Goal: Information Seeking & Learning: Learn about a topic

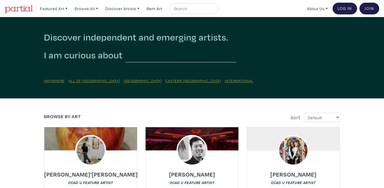
click at [193, 7] on input "text" at bounding box center [194, 8] width 40 height 7
type input "[PERSON_NAME]"
click at [215, 10] on button "submit" at bounding box center [215, 10] width 0 height 0
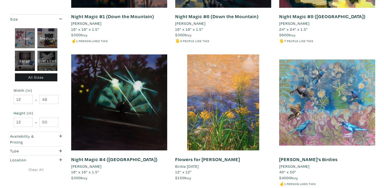
scroll to position [479, 0]
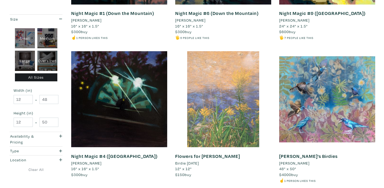
click at [233, 100] on div at bounding box center [223, 99] width 96 height 96
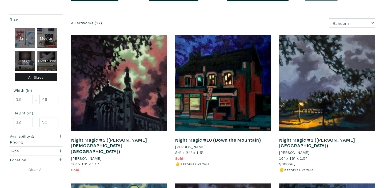
scroll to position [0, 0]
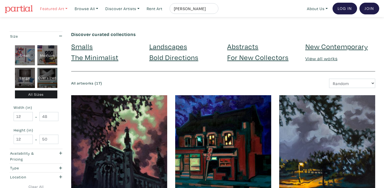
click at [66, 10] on link "Featured Art" at bounding box center [54, 8] width 32 height 11
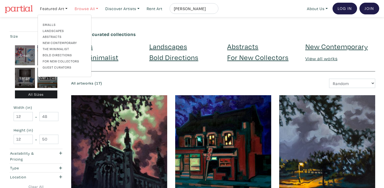
click at [97, 9] on link "Browse All" at bounding box center [86, 8] width 28 height 11
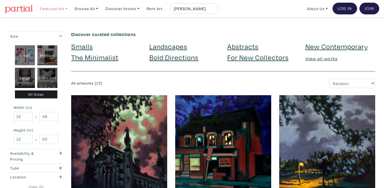
click at [69, 6] on link "Featured Art" at bounding box center [54, 8] width 32 height 11
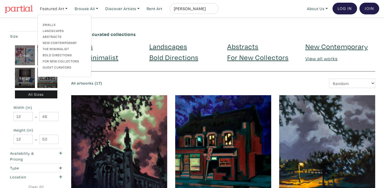
click at [62, 31] on link "Landscapes" at bounding box center [65, 30] width 44 height 5
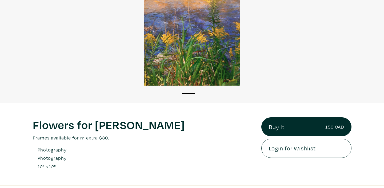
scroll to position [89, 0]
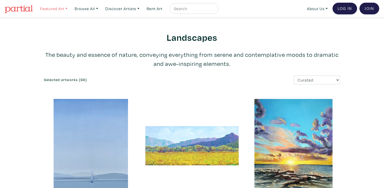
click at [66, 9] on link "Featured Art" at bounding box center [54, 8] width 32 height 11
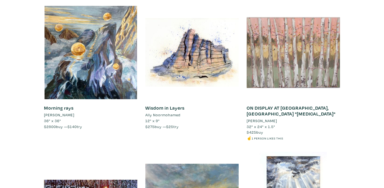
scroll to position [1362, 0]
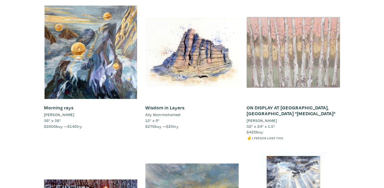
click at [284, 46] on div at bounding box center [293, 52] width 93 height 93
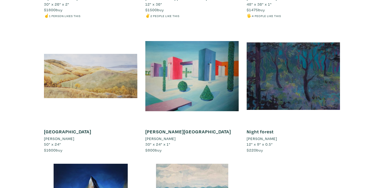
scroll to position [4472, 0]
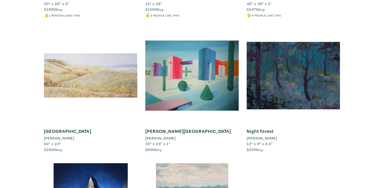
click at [71, 46] on div at bounding box center [90, 75] width 93 height 93
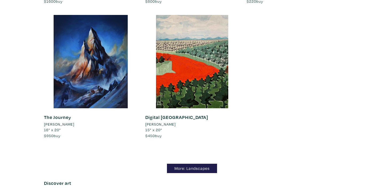
scroll to position [4621, 0]
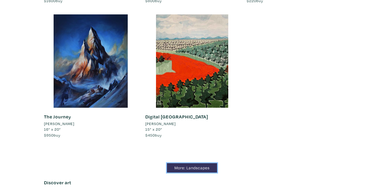
click at [187, 163] on link "More: Landscapes" at bounding box center [192, 167] width 50 height 9
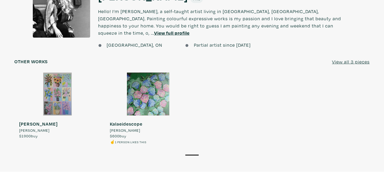
scroll to position [487, 0]
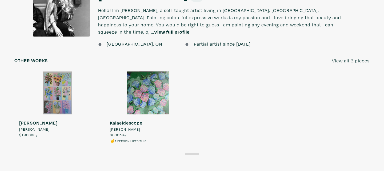
click at [160, 75] on div at bounding box center [148, 93] width 86 height 43
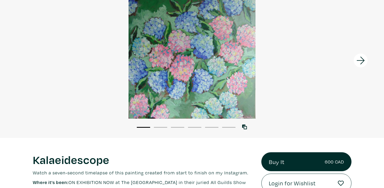
scroll to position [29, 0]
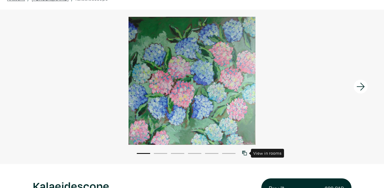
click at [245, 152] on icon at bounding box center [244, 153] width 5 height 5
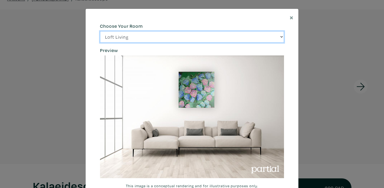
click at [283, 37] on select "Loft Living Bright Bedroom City Office Gallery Space Modern Lounge" at bounding box center [192, 36] width 184 height 11
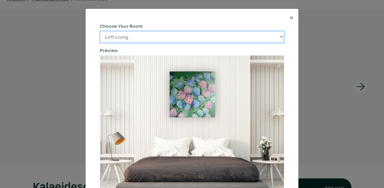
click at [282, 37] on select "Loft Living Bright Bedroom City Office Gallery Space Modern Lounge" at bounding box center [192, 36] width 184 height 11
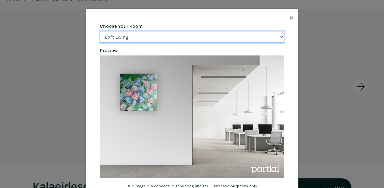
click at [281, 36] on select "Loft Living Bright Bedroom City Office Gallery Space Modern Lounge" at bounding box center [192, 36] width 184 height 11
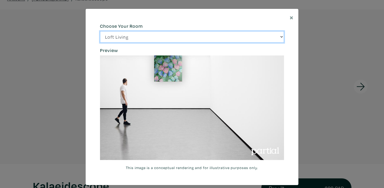
click at [281, 38] on select "Loft Living Bright Bedroom City Office Gallery Space Modern Lounge" at bounding box center [192, 36] width 184 height 11
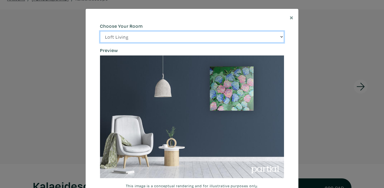
click at [281, 37] on select "Loft Living Bright Bedroom City Office Gallery Space Modern Lounge" at bounding box center [192, 36] width 184 height 11
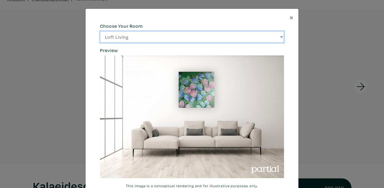
click at [281, 36] on select "Loft Living Bright Bedroom City Office Gallery Space Modern Lounge" at bounding box center [192, 36] width 184 height 11
select select "/thumb/phpThumb.php?src=https%3A%2F%2Flabs.partial.gallery%2Fprojects%2Frenderi…"
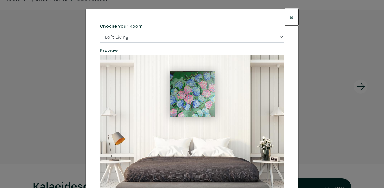
click at [291, 17] on span "×" at bounding box center [292, 17] width 4 height 9
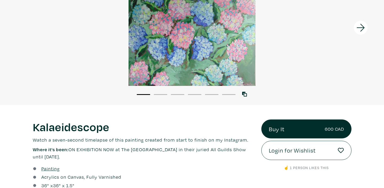
scroll to position [93, 0]
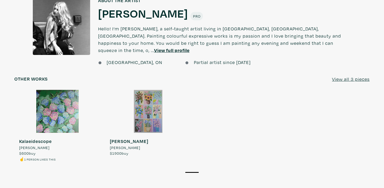
scroll to position [465, 0]
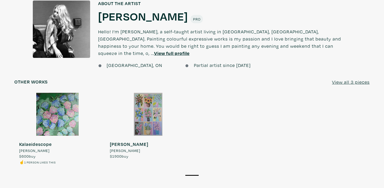
click at [143, 98] on div at bounding box center [148, 114] width 86 height 43
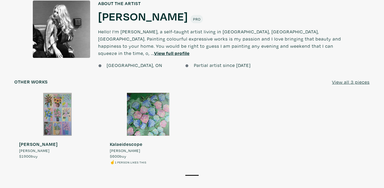
click at [190, 50] on u "View full profile" at bounding box center [172, 53] width 36 height 6
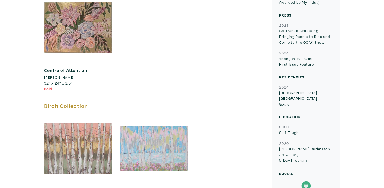
scroll to position [563, 0]
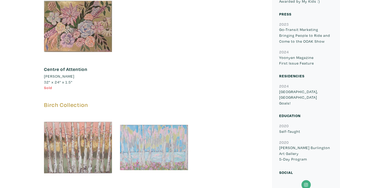
click at [305, 183] on icon at bounding box center [307, 185] width 4 height 4
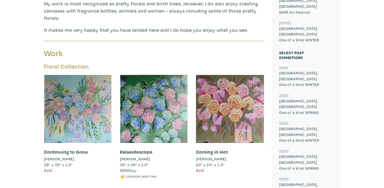
scroll to position [250, 0]
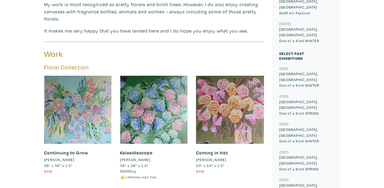
drag, startPoint x: 280, startPoint y: 90, endPoint x: 320, endPoint y: 89, distance: 40.3
click at [320, 99] on p "Toronto, Ontario One of a Kind SPRING" at bounding box center [307, 107] width 54 height 17
copy p "One of a Kind SPRING"
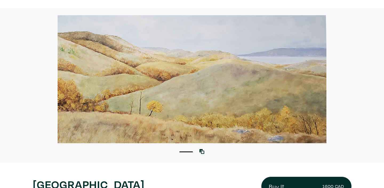
scroll to position [35, 0]
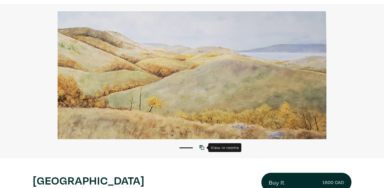
click at [202, 150] on icon at bounding box center [202, 147] width 5 height 5
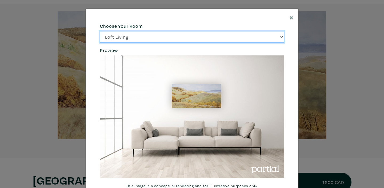
click at [281, 37] on select "Loft Living Bright Bedroom City Office Gallery Space Modern Lounge" at bounding box center [192, 36] width 184 height 11
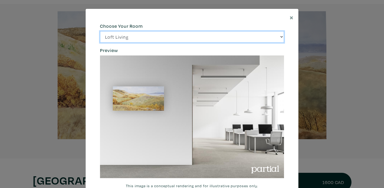
click at [282, 37] on select "Loft Living Bright Bedroom City Office Gallery Space Modern Lounge" at bounding box center [192, 36] width 184 height 11
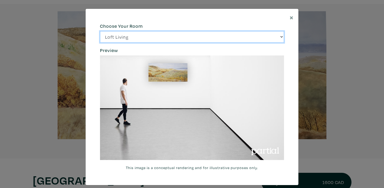
click at [281, 37] on select "Loft Living Bright Bedroom City Office Gallery Space Modern Lounge" at bounding box center [192, 36] width 184 height 11
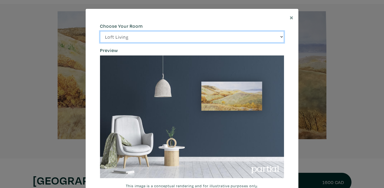
click at [282, 36] on select "Loft Living Bright Bedroom City Office Gallery Space Modern Lounge" at bounding box center [192, 36] width 184 height 11
select select "/thumb/phpThumb.php?src=https%3A%2F%2Flabs.partial.gallery%2Fprojects%2Frenderi…"
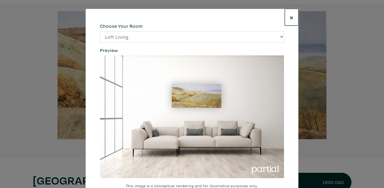
click at [290, 17] on span "×" at bounding box center [292, 17] width 4 height 9
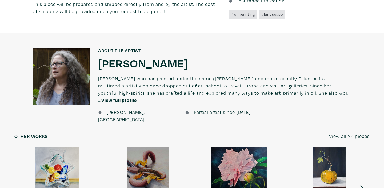
scroll to position [348, 0]
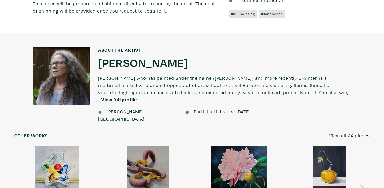
click at [137, 97] on u "View full profile" at bounding box center [119, 100] width 36 height 6
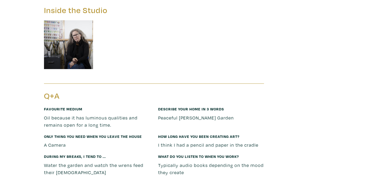
scroll to position [1493, 0]
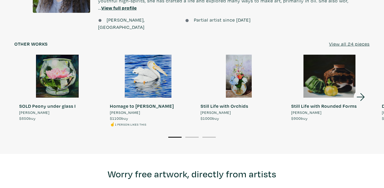
scroll to position [440, 0]
click at [340, 41] on u "View all 24 pieces" at bounding box center [349, 44] width 41 height 6
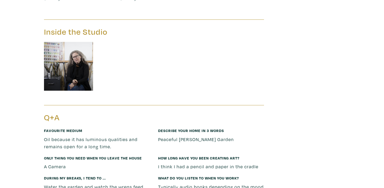
scroll to position [1474, 0]
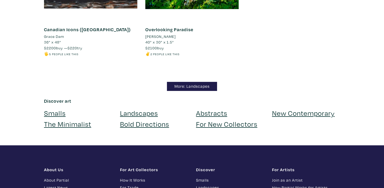
scroll to position [4519, 0]
